Goal: Task Accomplishment & Management: Use online tool/utility

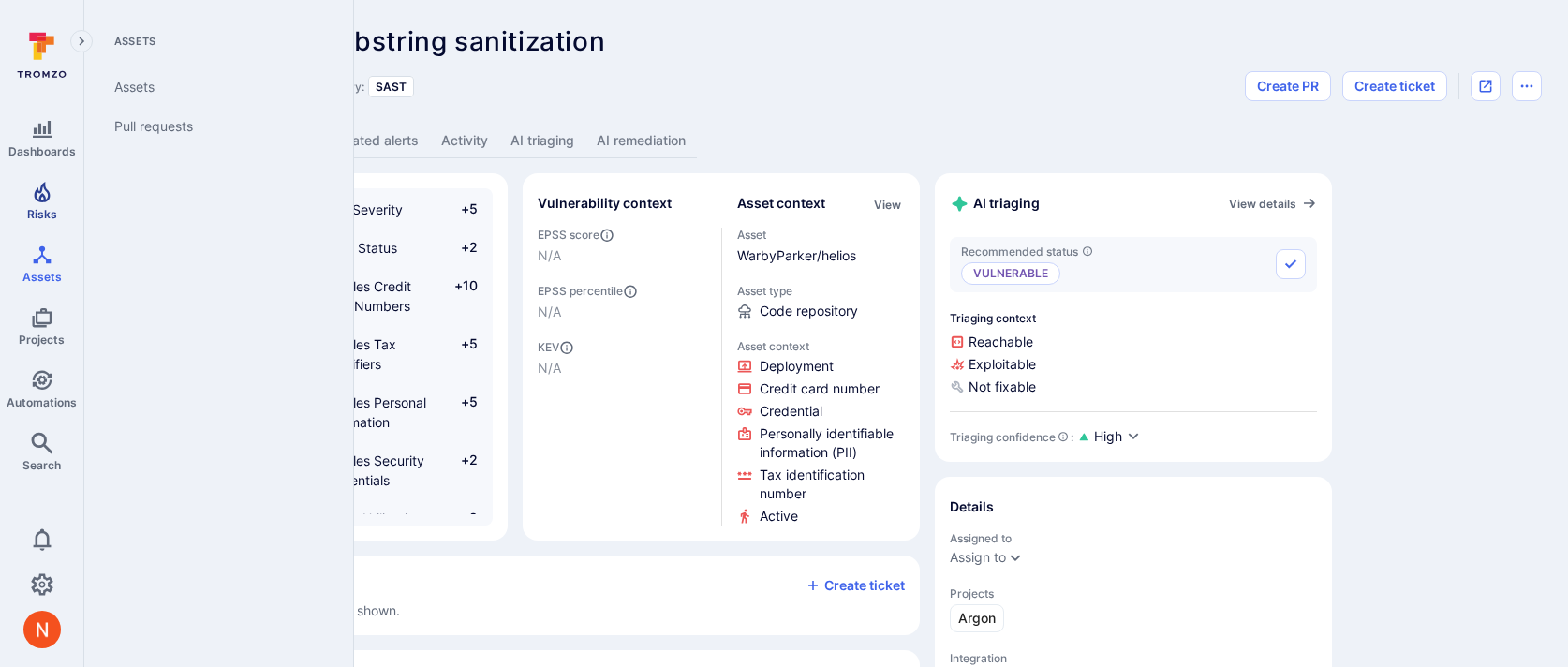
click at [51, 200] on icon "Risks" at bounding box center [41, 192] width 23 height 23
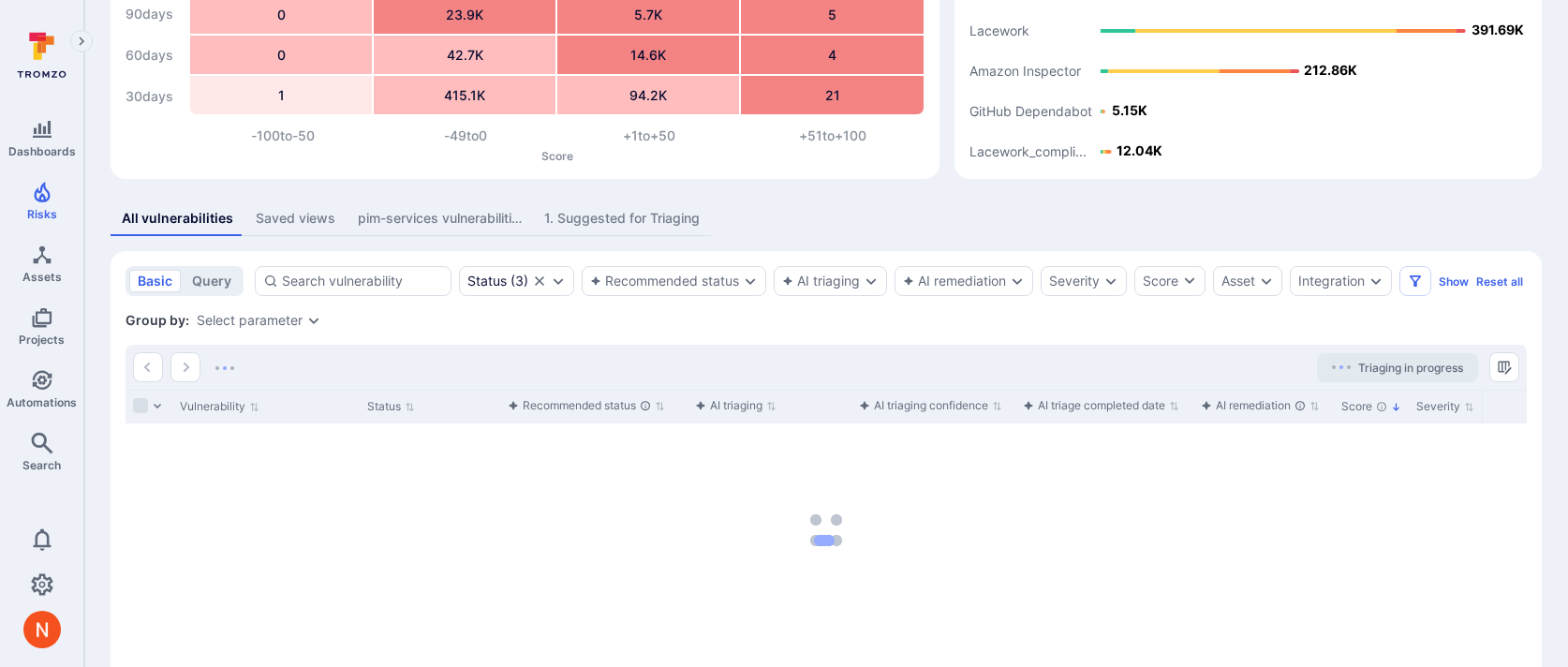
scroll to position [212, 0]
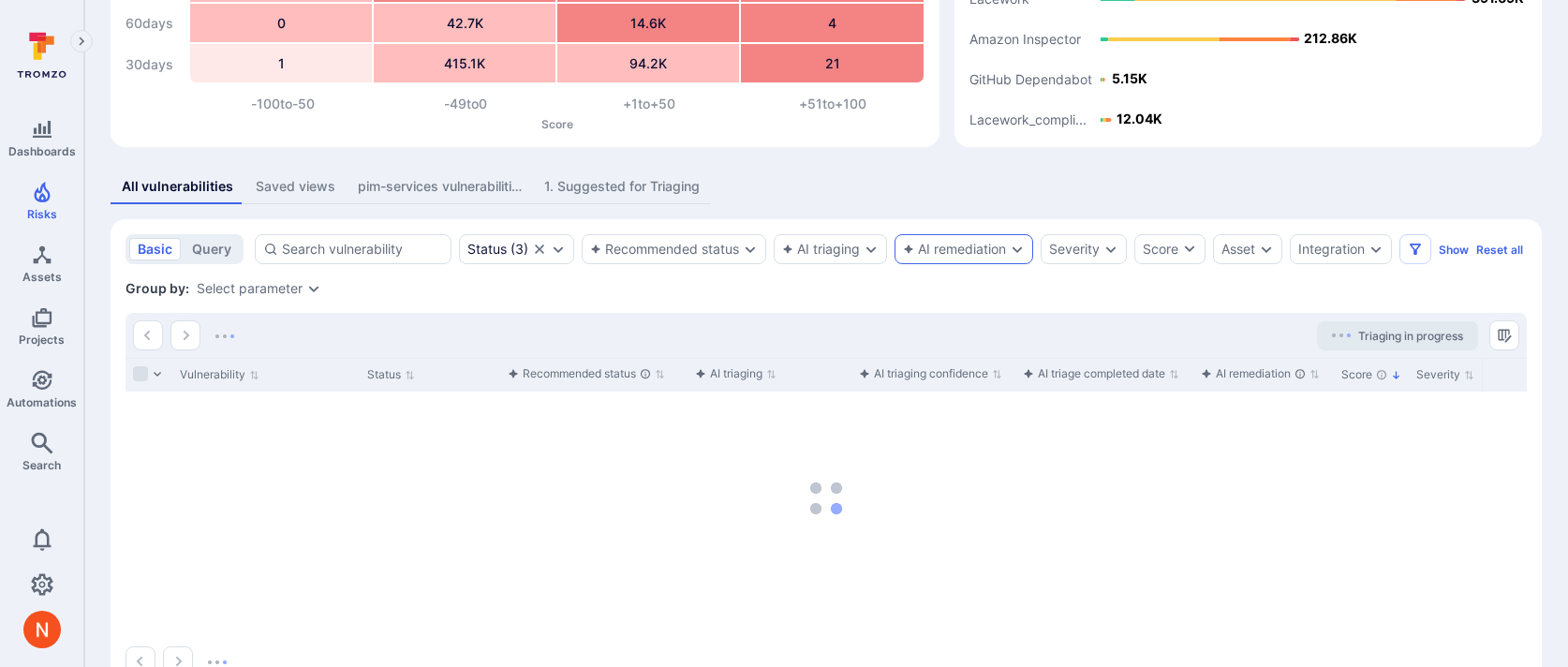
click at [956, 251] on div "AI remediation" at bounding box center [954, 249] width 103 height 15
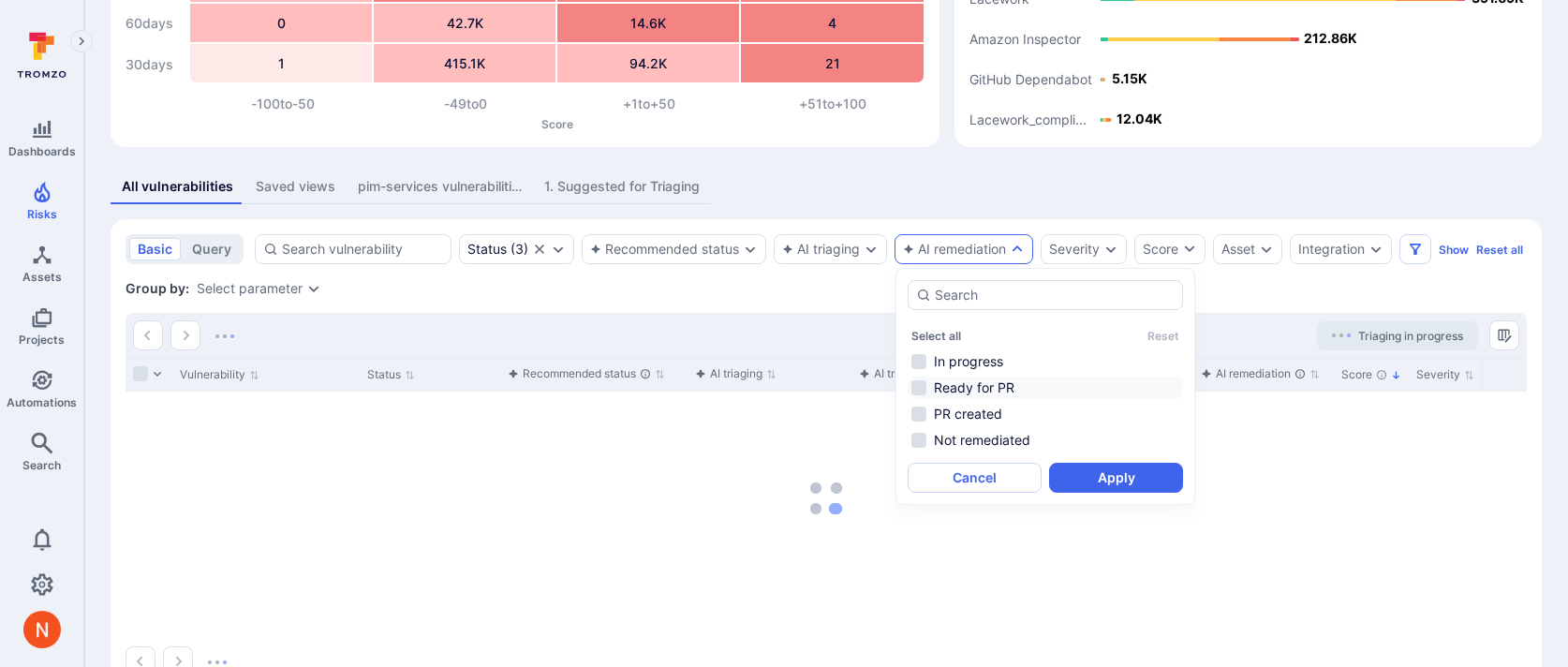
click at [990, 385] on li "Ready for PR" at bounding box center [1044, 387] width 276 height 23
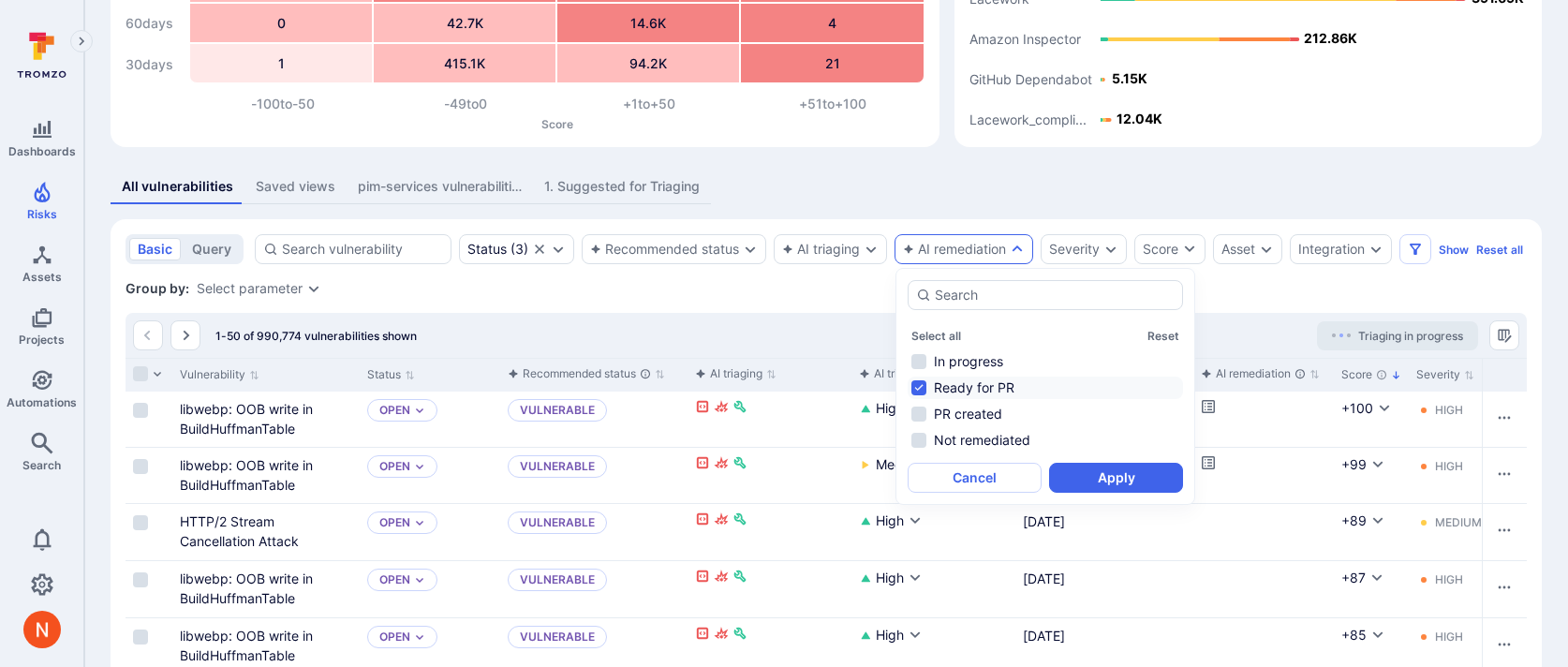
click at [1009, 377] on li "Ready for PR" at bounding box center [1044, 387] width 276 height 23
click at [1014, 445] on li "Not remediated" at bounding box center [1044, 440] width 276 height 23
click at [1105, 484] on button "Apply" at bounding box center [1116, 477] width 134 height 30
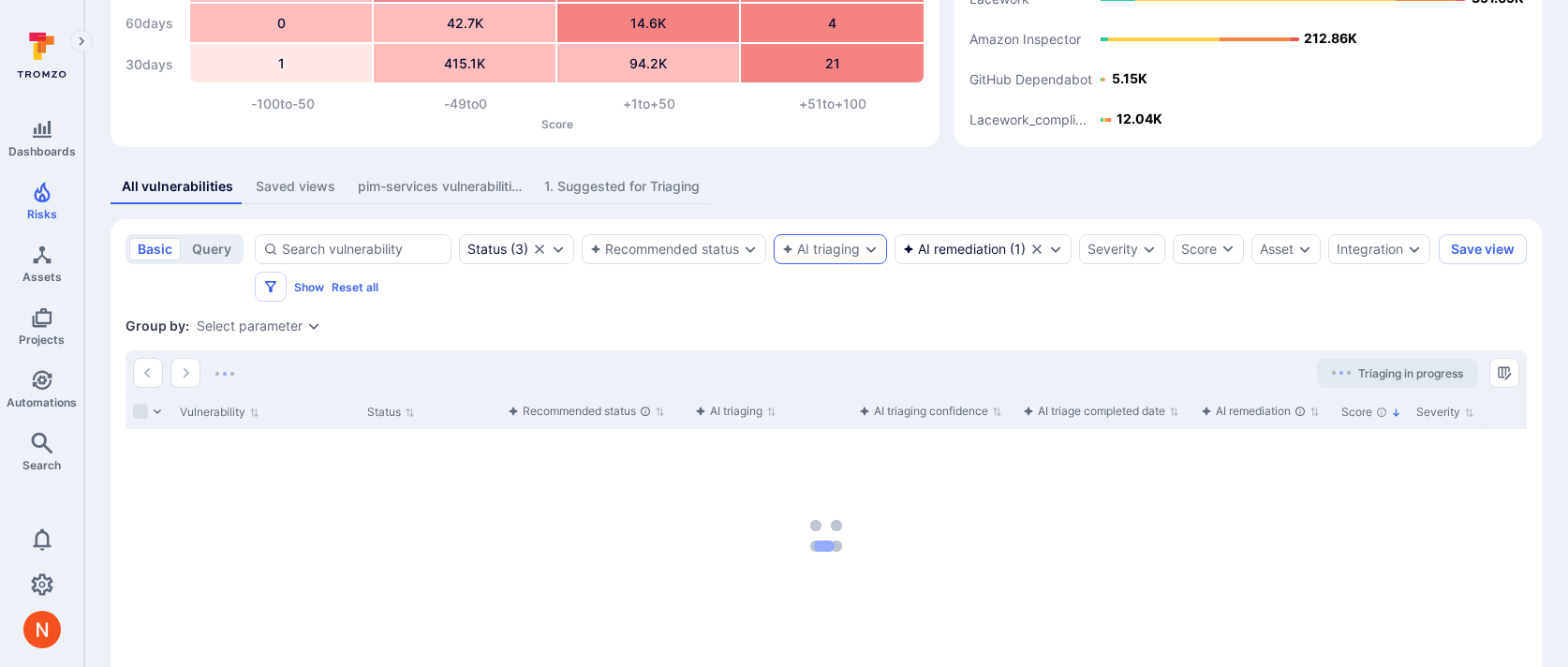
click at [831, 242] on div "AI triaging" at bounding box center [820, 249] width 78 height 15
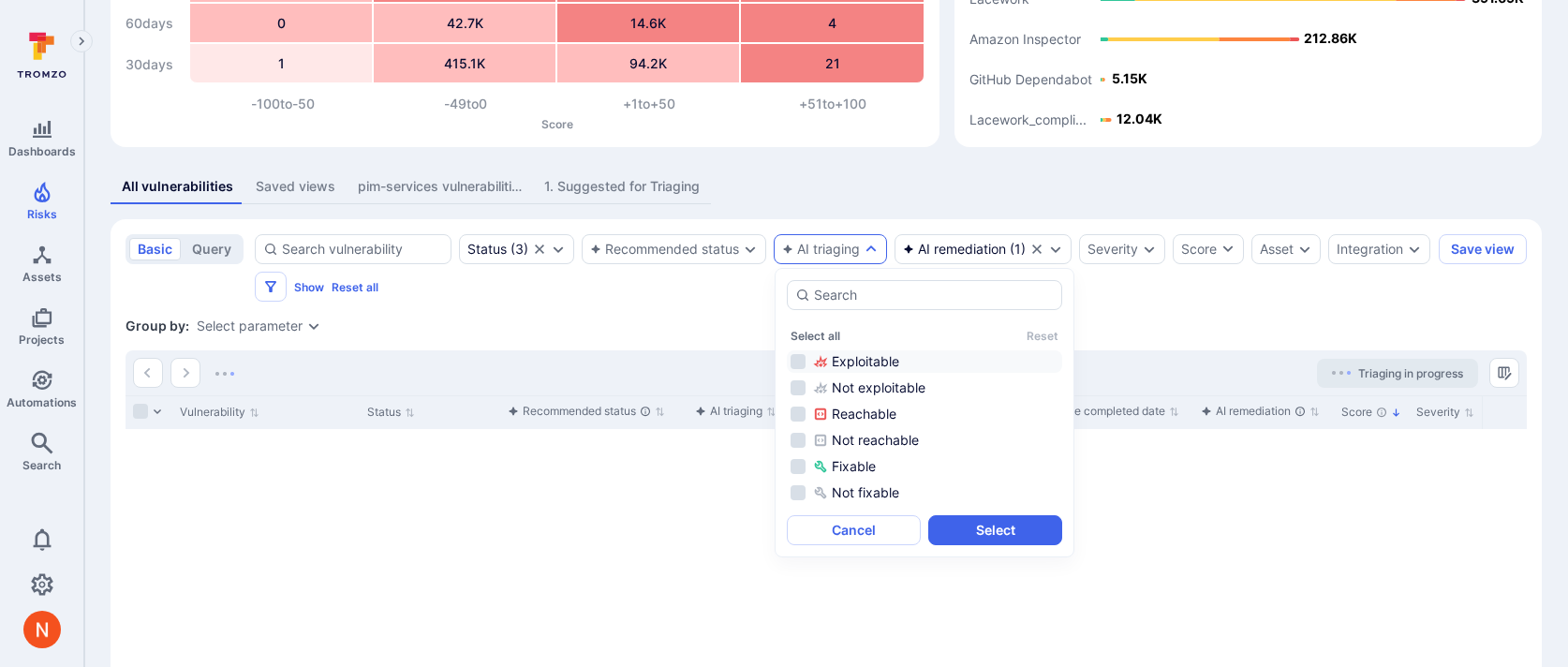
click at [827, 369] on div "Exploitable" at bounding box center [936, 361] width 245 height 19
click at [971, 538] on button "Select" at bounding box center [995, 530] width 134 height 30
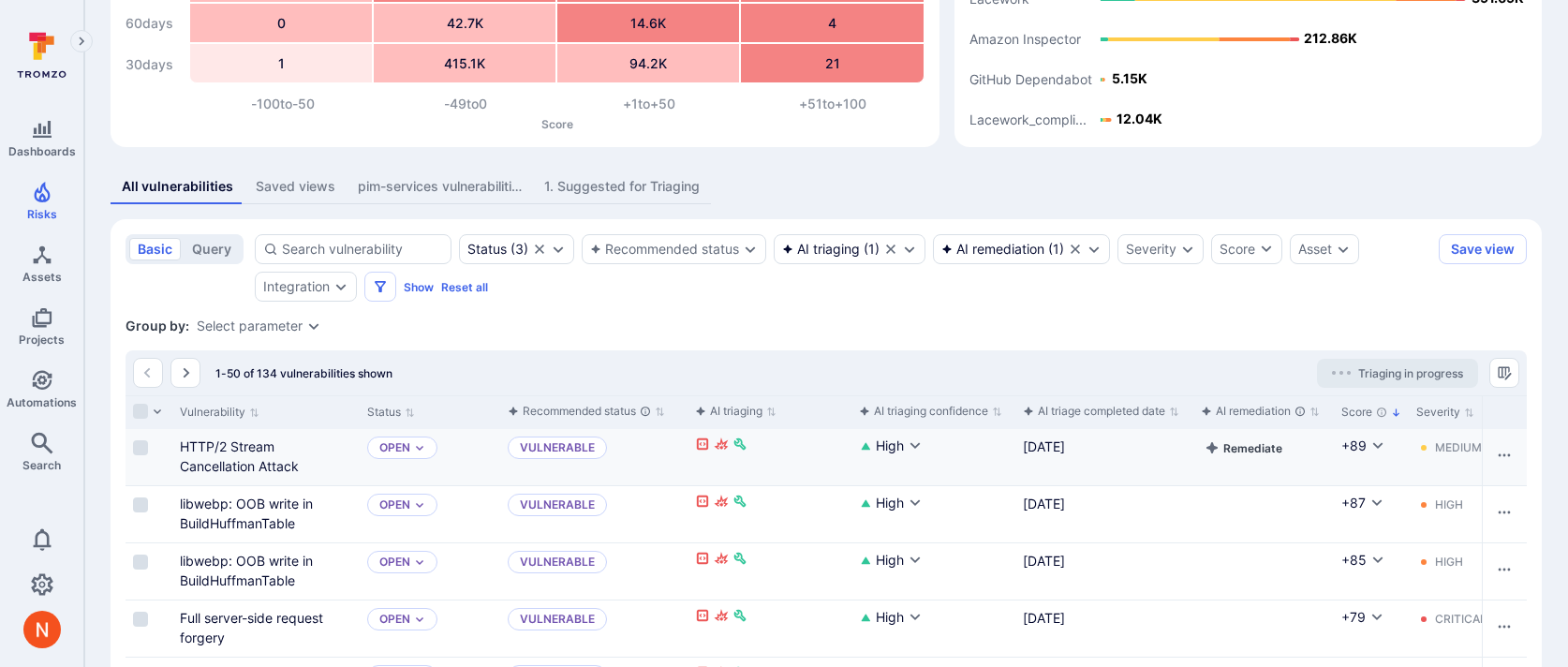
click at [1243, 447] on button "Remediate" at bounding box center [1243, 448] width 85 height 23
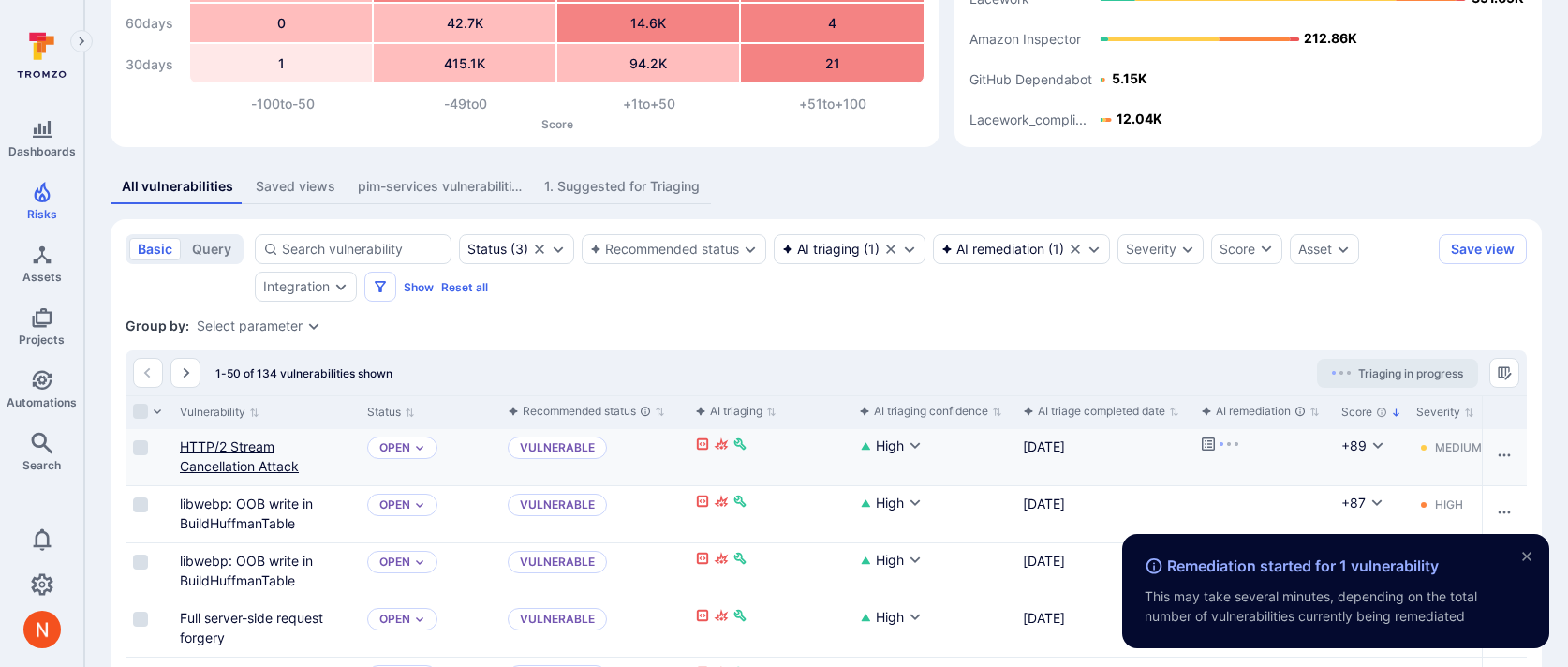
click at [232, 465] on link "HTTP/2 Stream Cancellation Attack" at bounding box center [239, 457] width 119 height 36
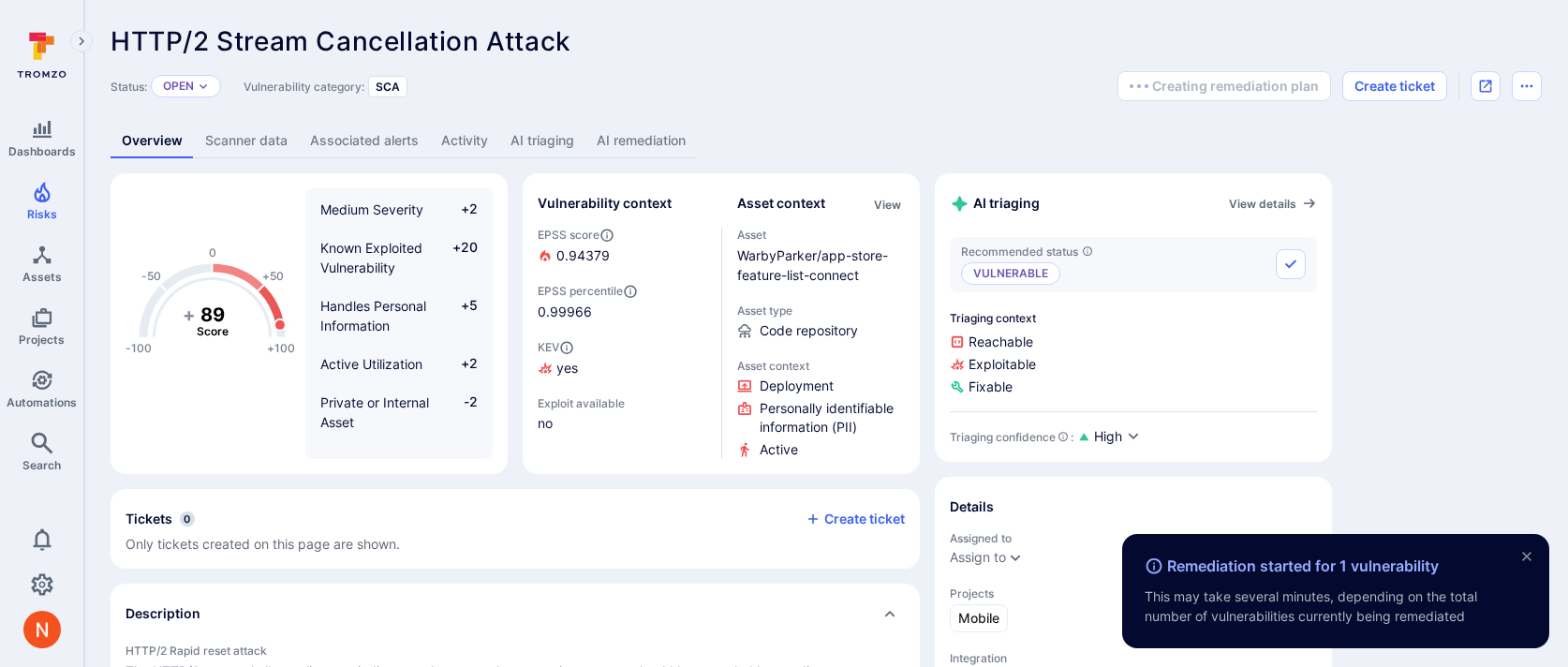
click at [626, 138] on link "AI remediation" at bounding box center [640, 140] width 112 height 35
